Goal: Information Seeking & Learning: Find specific fact

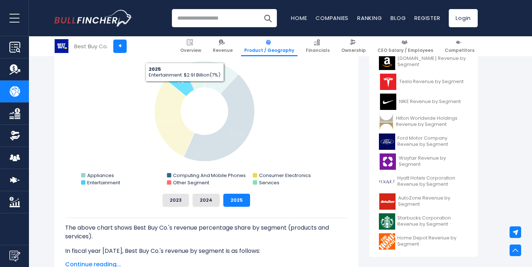
scroll to position [221, 0]
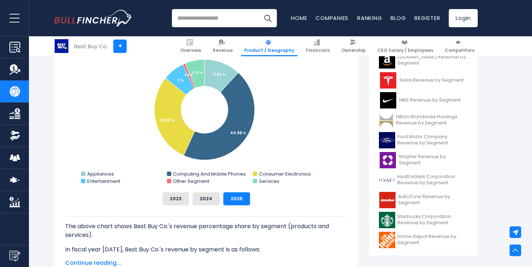
click at [113, 158] on rect "Best Buy Co.'s Revenue Share by Segment" at bounding box center [206, 113] width 283 height 145
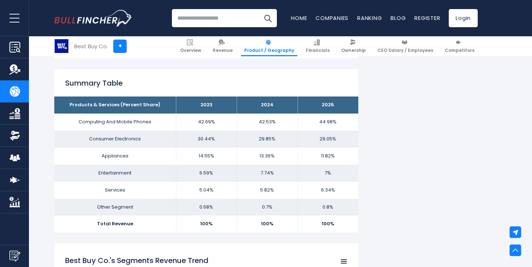
scroll to position [440, 0]
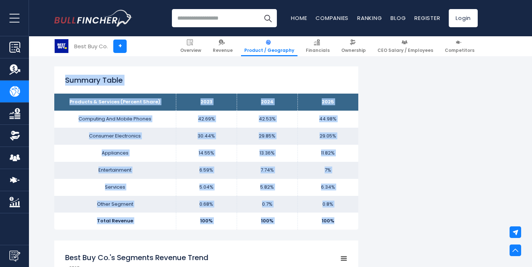
drag, startPoint x: 65, startPoint y: 80, endPoint x: 338, endPoint y: 222, distance: 308.0
click at [338, 222] on div "Summary Table Products & Services (Percent Share) 2023 2024 2025 Computing And …" at bounding box center [206, 147] width 304 height 163
copy div "Summary Table Products & Services (Percent Share) 2023 2024 2025 Computing And …"
click at [338, 222] on td "100%" at bounding box center [328, 220] width 61 height 17
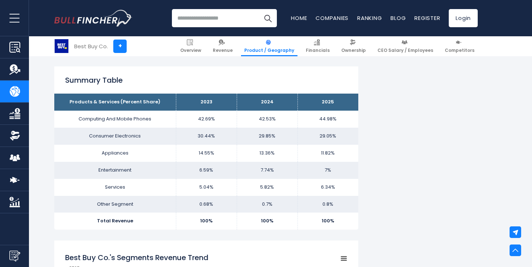
click at [202, 119] on td "42.69%" at bounding box center [206, 118] width 61 height 17
click at [205, 132] on td "30.44%" at bounding box center [206, 135] width 61 height 17
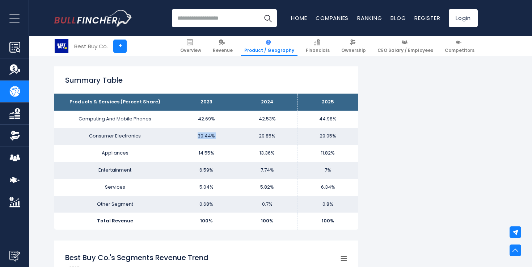
click at [205, 132] on td "30.44%" at bounding box center [206, 135] width 61 height 17
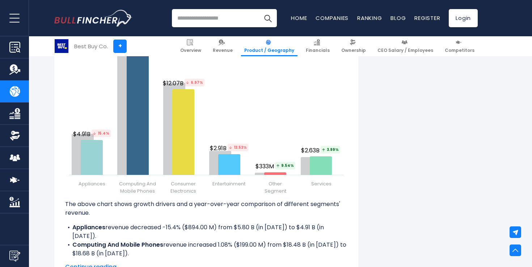
scroll to position [933, 0]
